Goal: Navigation & Orientation: Understand site structure

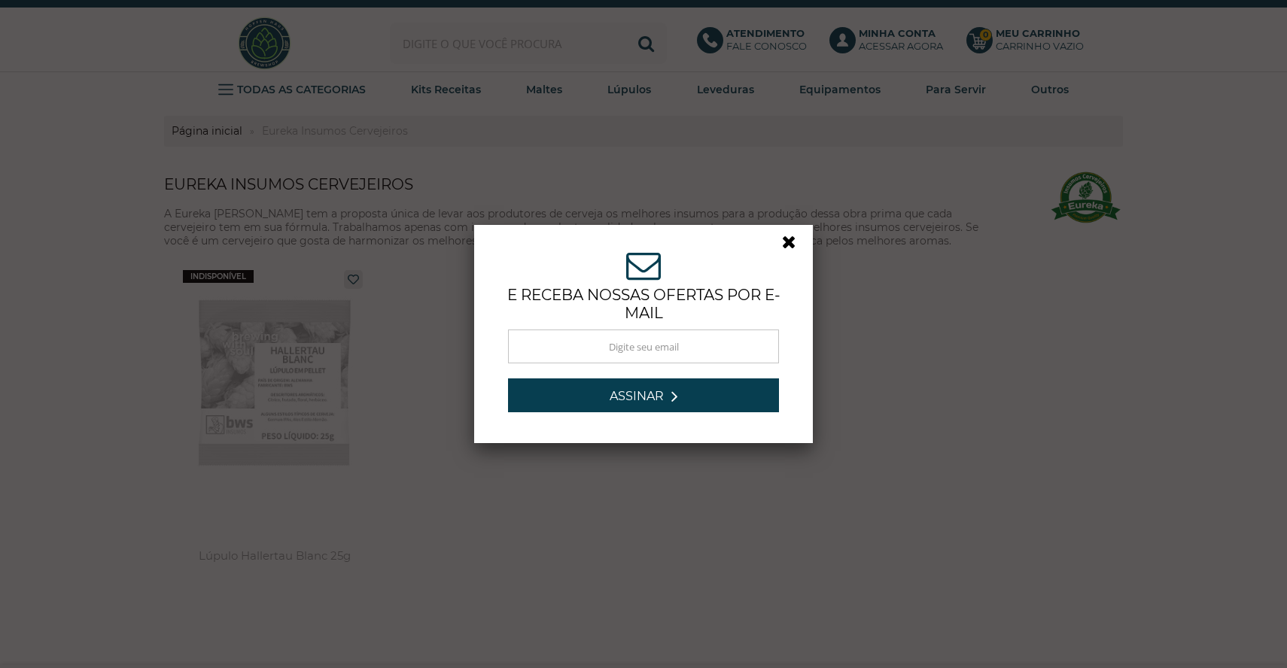
click at [788, 242] on link at bounding box center [795, 246] width 27 height 27
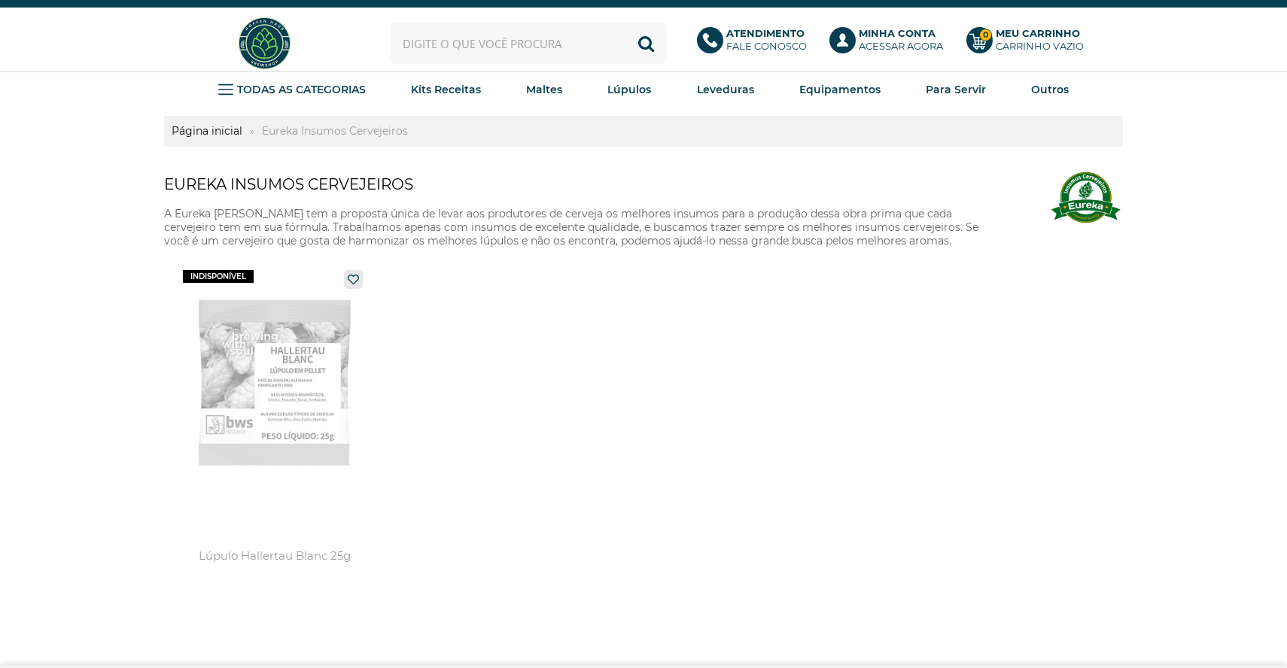
click at [266, 37] on img at bounding box center [264, 43] width 56 height 56
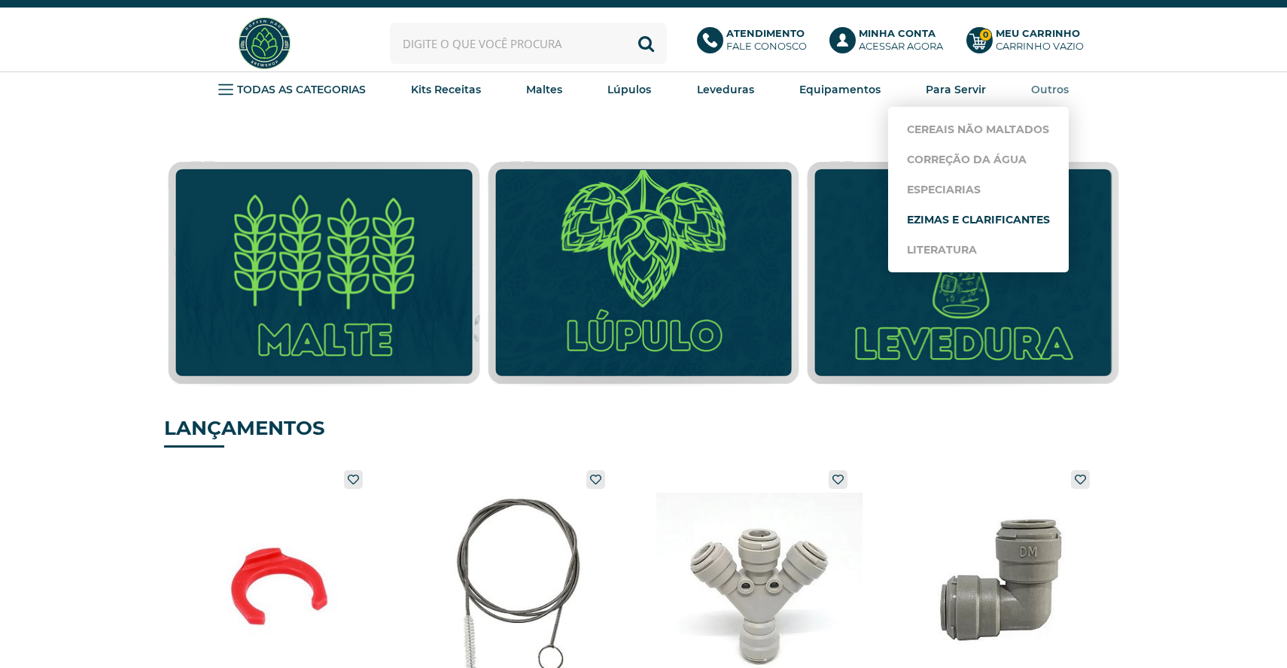
click at [1018, 211] on link "Ezimas e Clarificantes" at bounding box center [978, 220] width 143 height 30
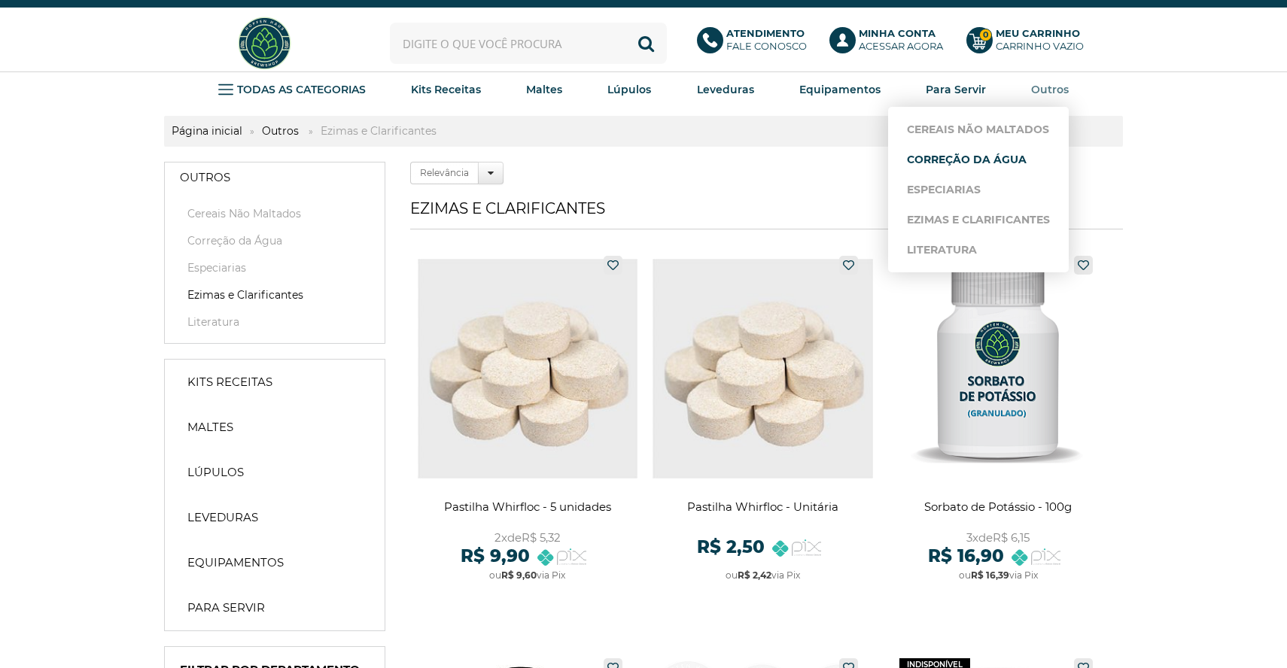
click at [988, 158] on link "Correção da Água" at bounding box center [978, 159] width 143 height 30
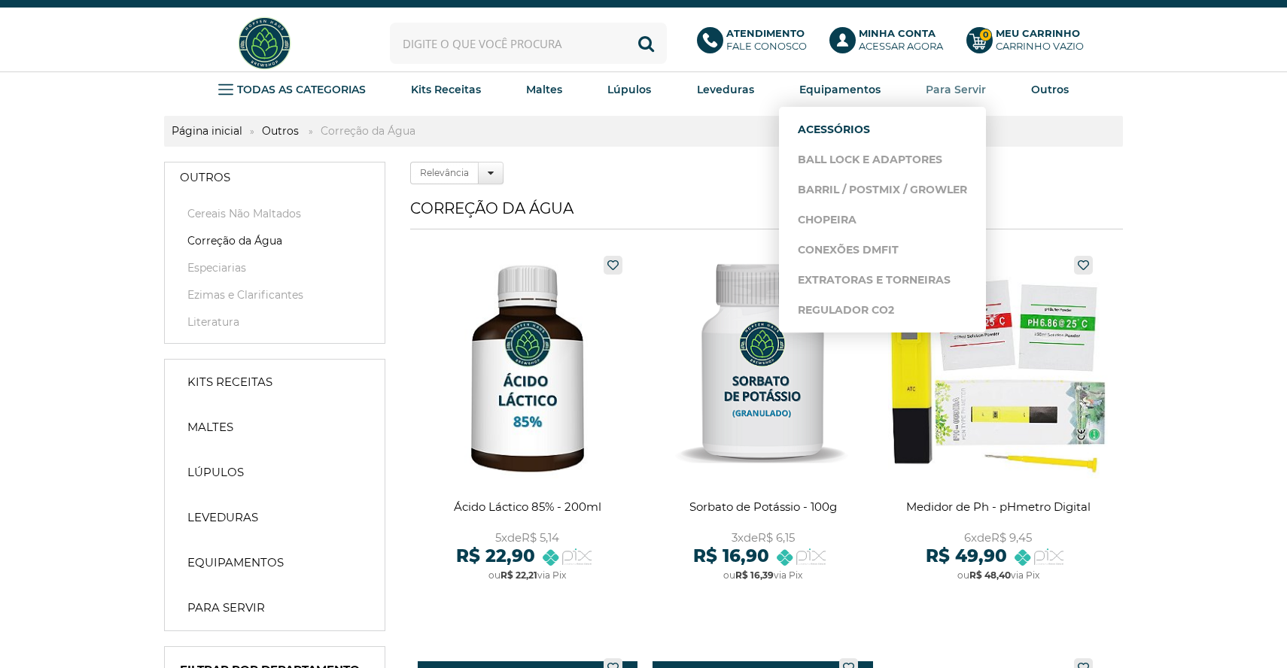
click at [832, 127] on link "Acessórios" at bounding box center [882, 129] width 169 height 30
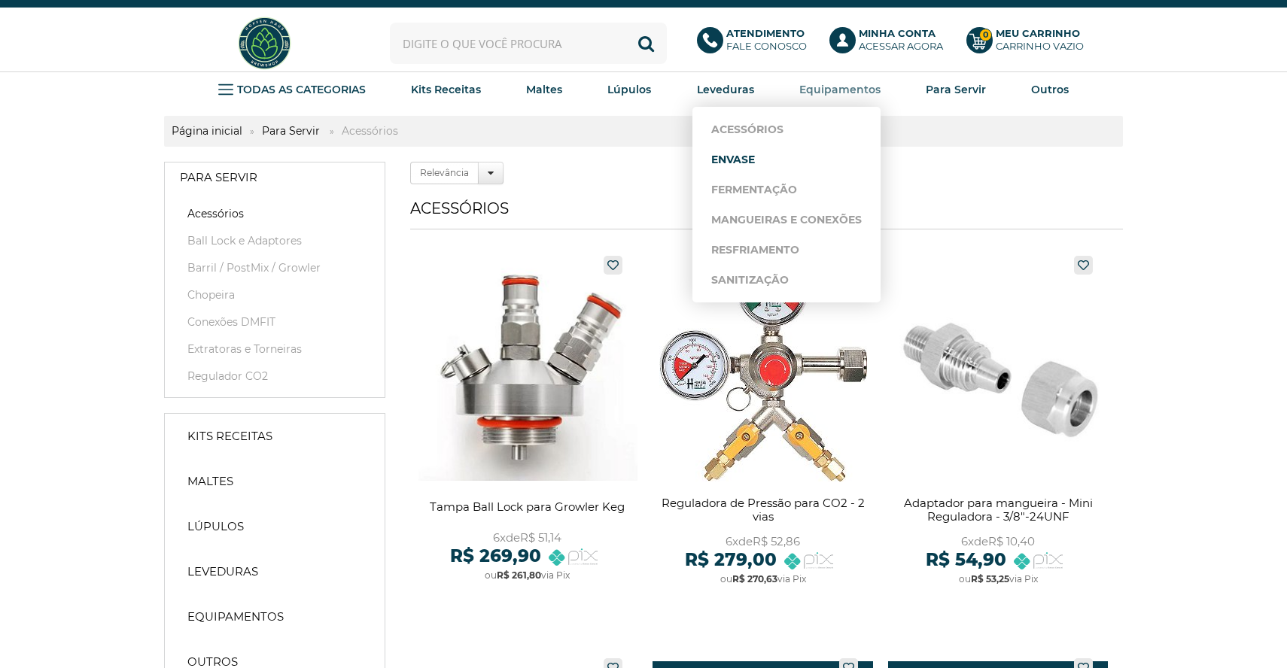
click at [751, 154] on link "Envase" at bounding box center [786, 159] width 151 height 30
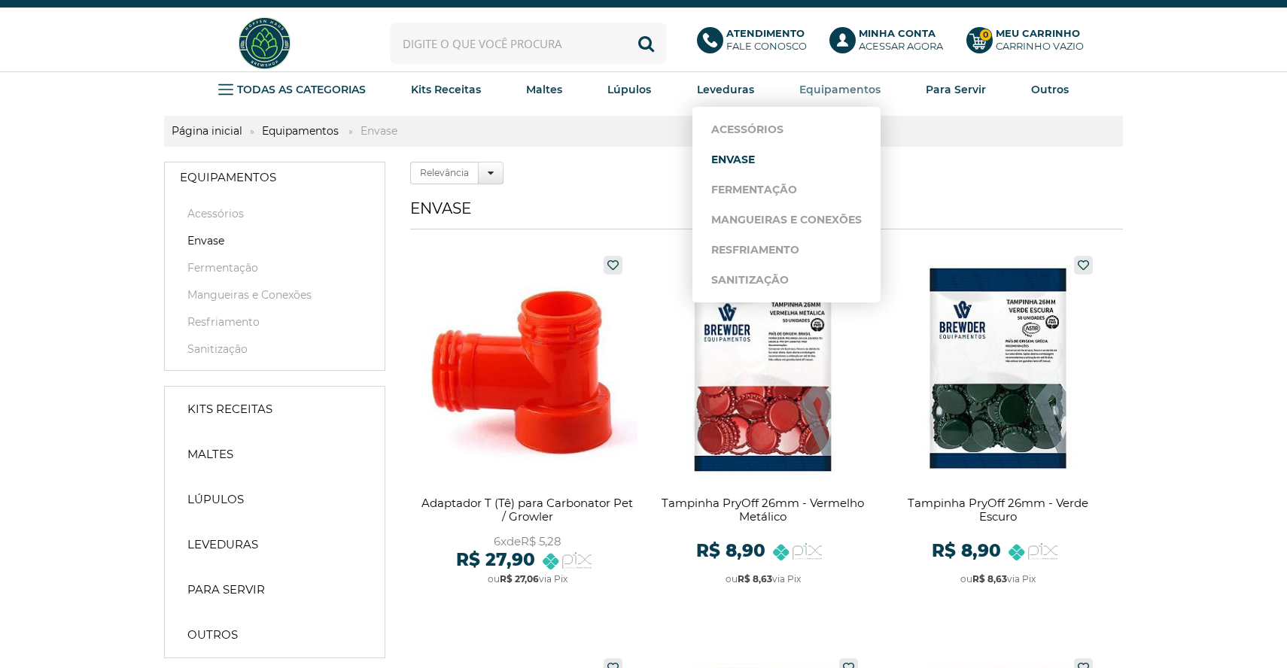
click at [747, 160] on link "Envase" at bounding box center [786, 159] width 151 height 30
click at [765, 125] on link "Acessórios" at bounding box center [786, 129] width 151 height 30
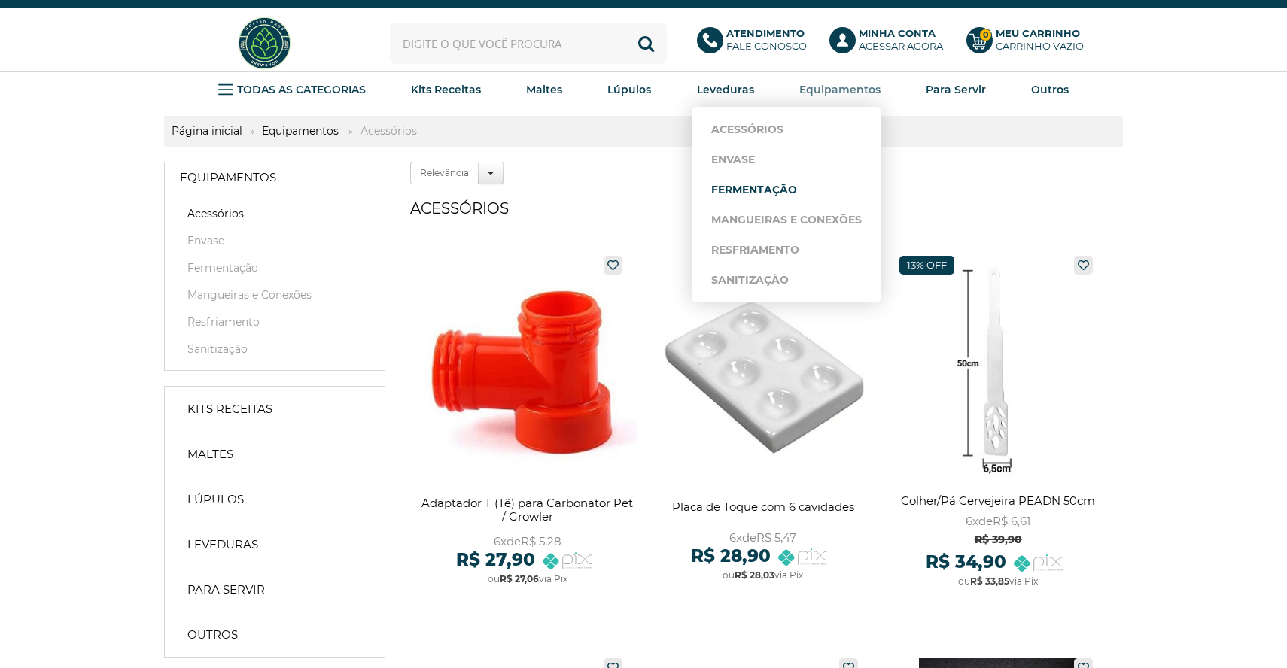
click at [753, 185] on link "Fermentação" at bounding box center [786, 190] width 151 height 30
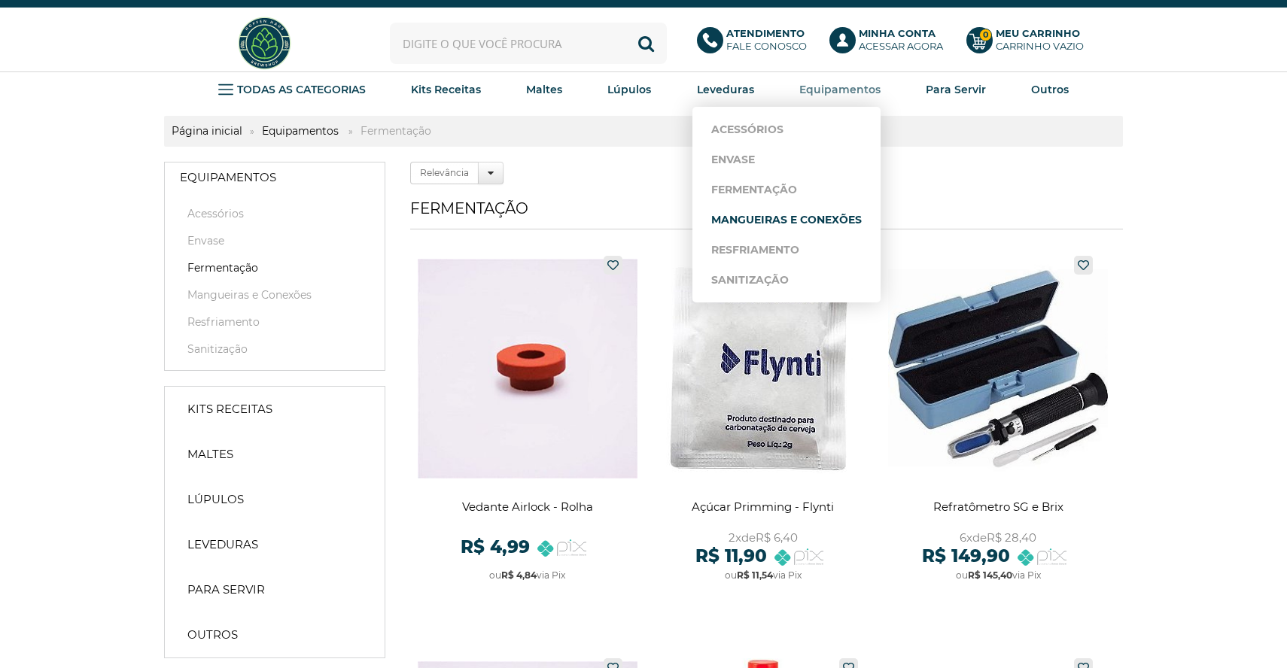
click at [756, 219] on link "Mangueiras e Conexões" at bounding box center [786, 220] width 151 height 30
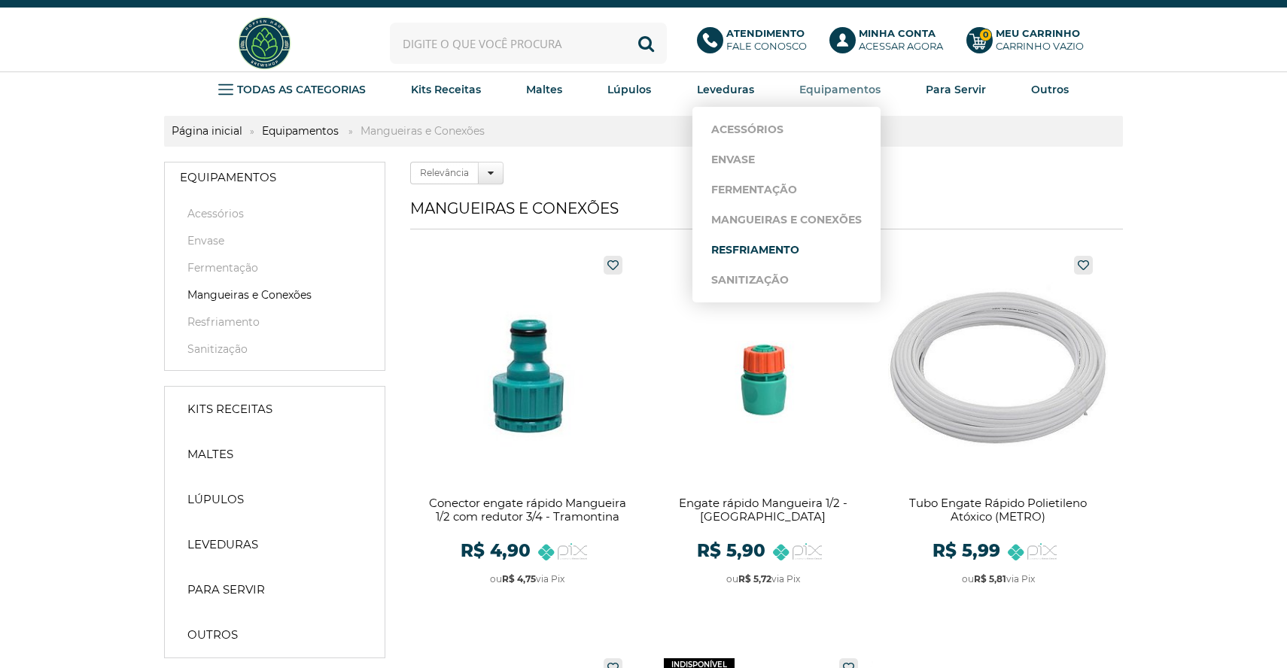
click at [766, 244] on link "Resfriamento" at bounding box center [786, 250] width 151 height 30
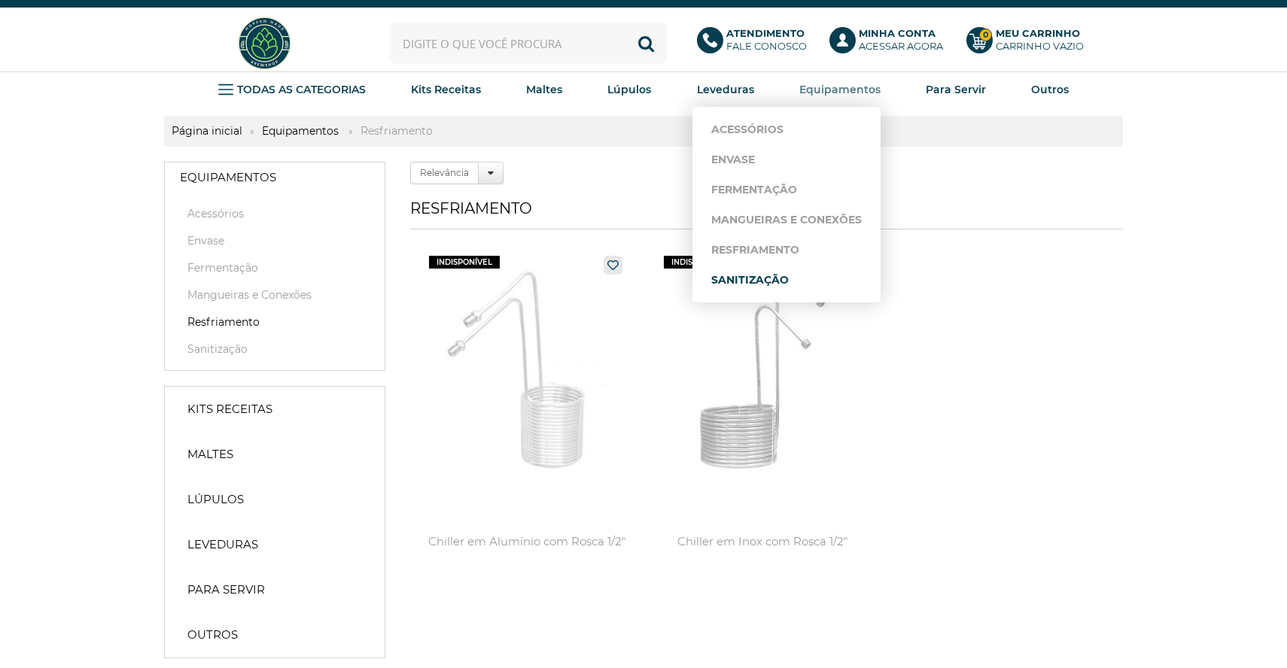
click at [762, 283] on link "Sanitização" at bounding box center [786, 280] width 151 height 30
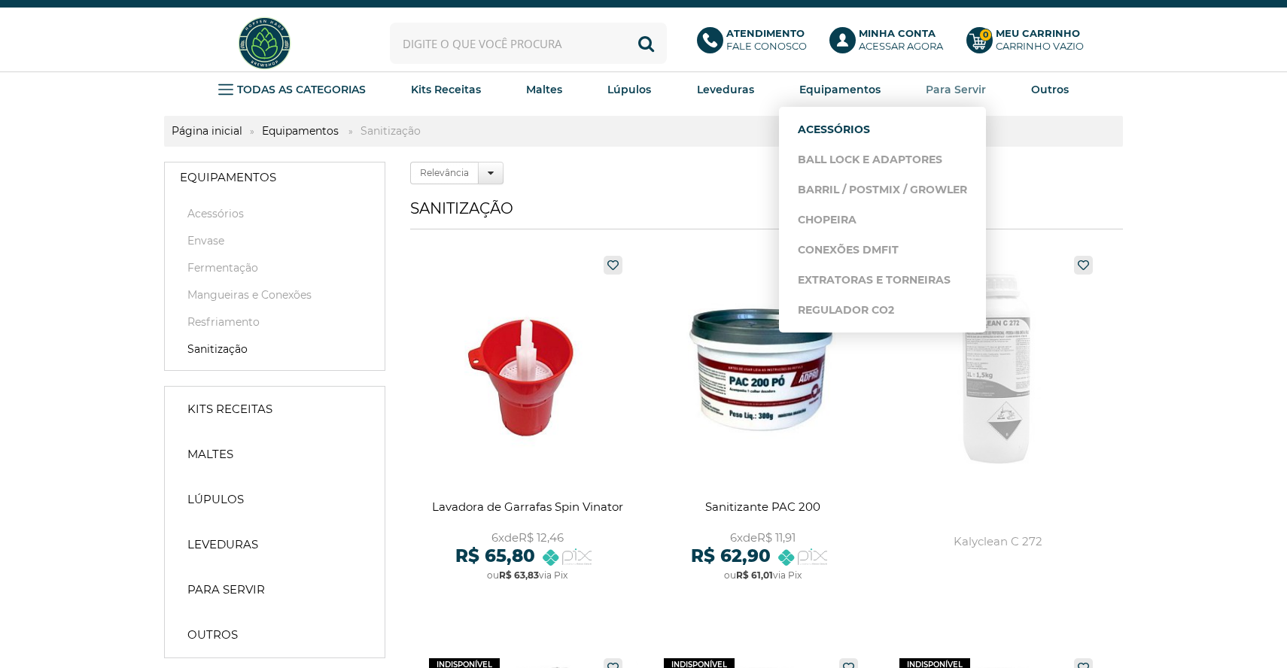
click at [867, 131] on link "Acessórios" at bounding box center [882, 129] width 169 height 30
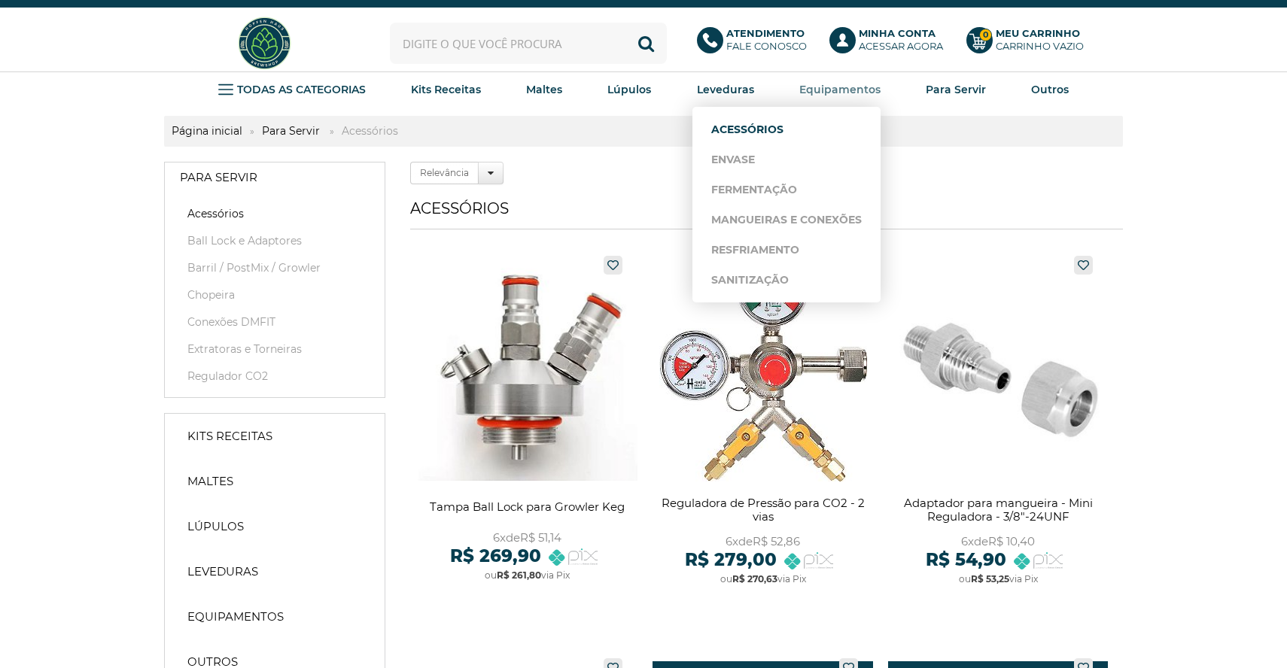
click at [778, 131] on link "Acessórios" at bounding box center [786, 129] width 151 height 30
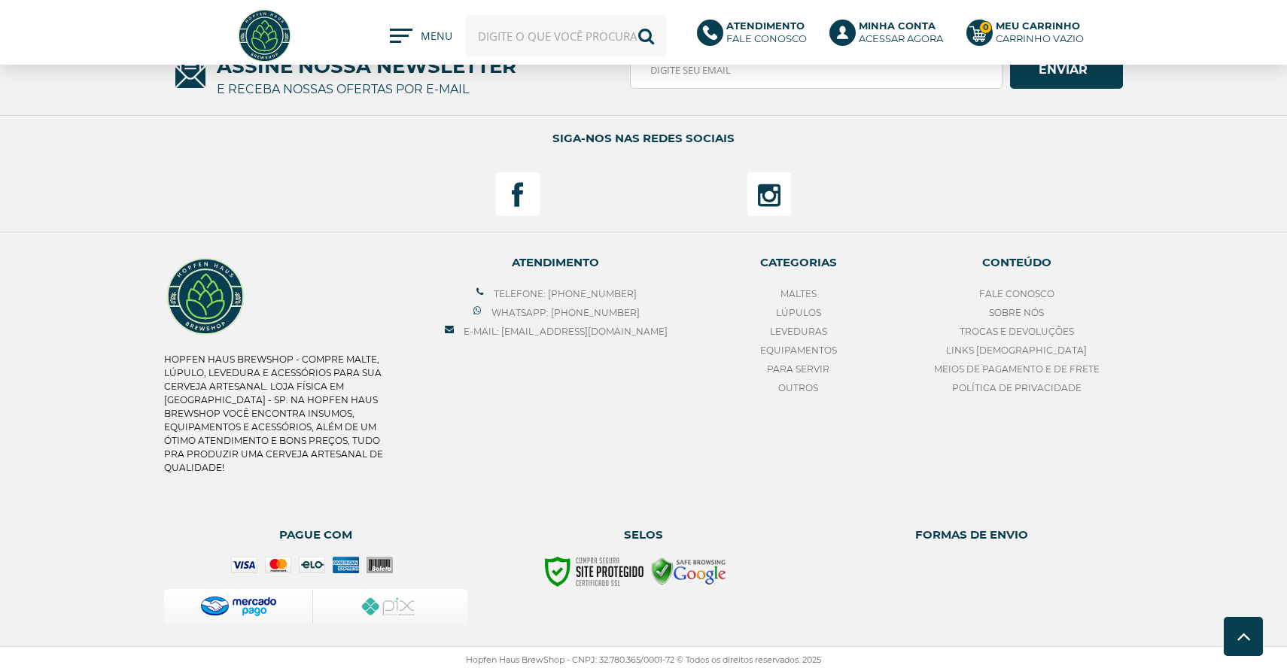
scroll to position [5398, 0]
